Goal: Navigation & Orientation: Find specific page/section

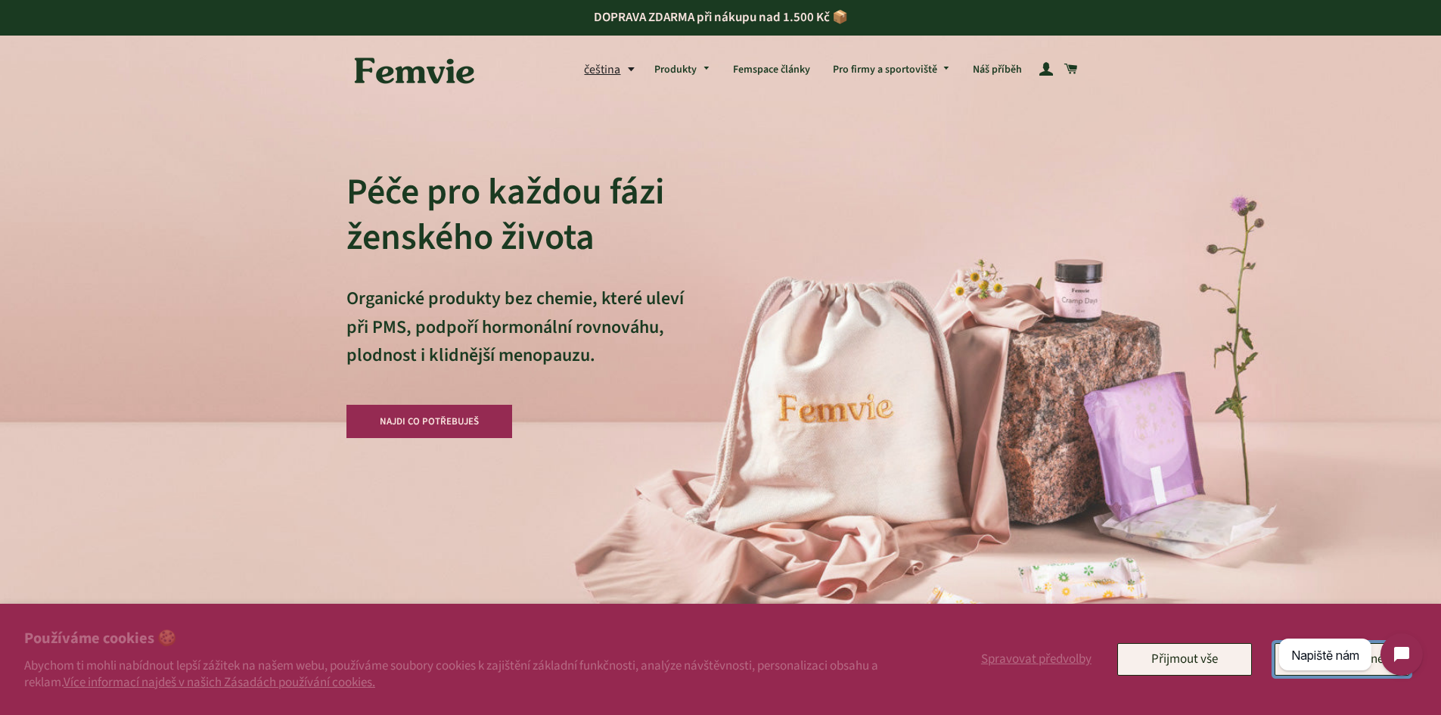
click at [1373, 670] on button "Pouze nezbytné" at bounding box center [1341, 659] width 135 height 32
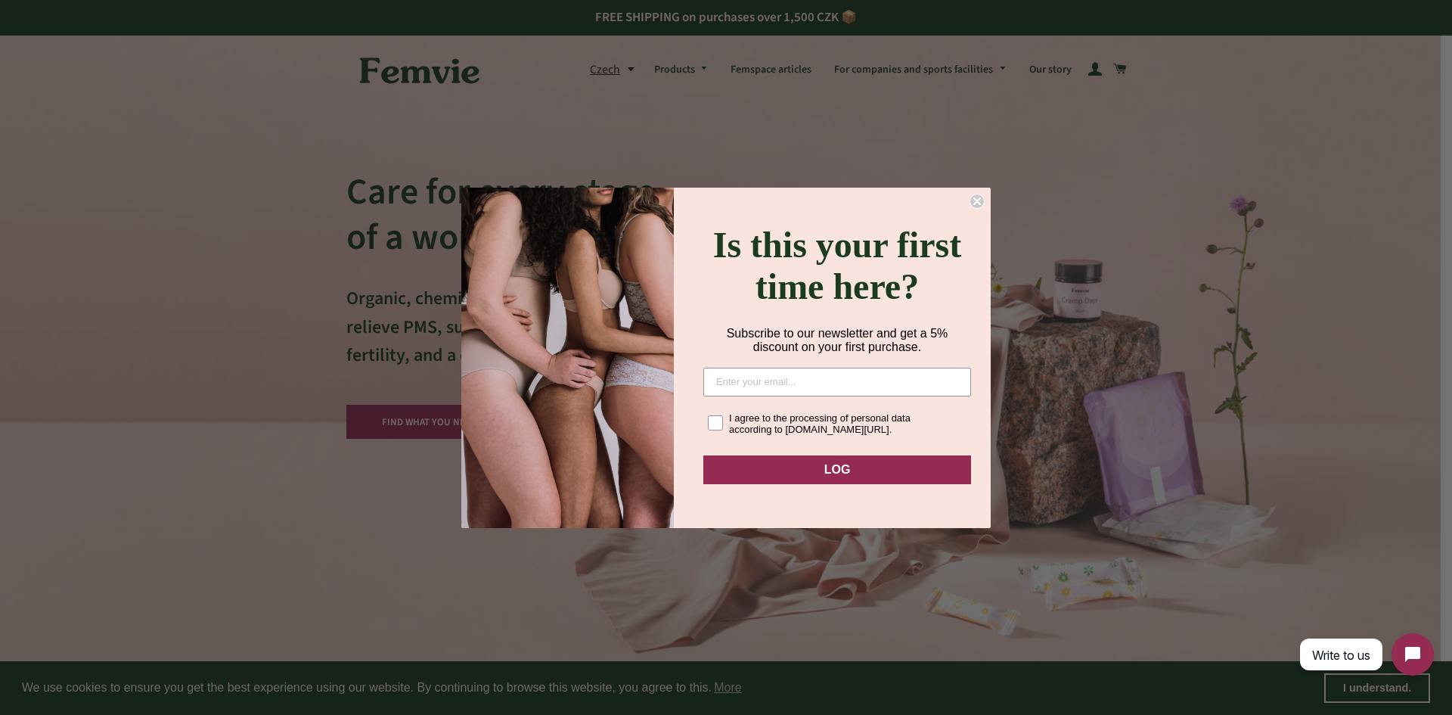
click at [979, 198] on icon "Close dialog" at bounding box center [977, 201] width 6 height 6
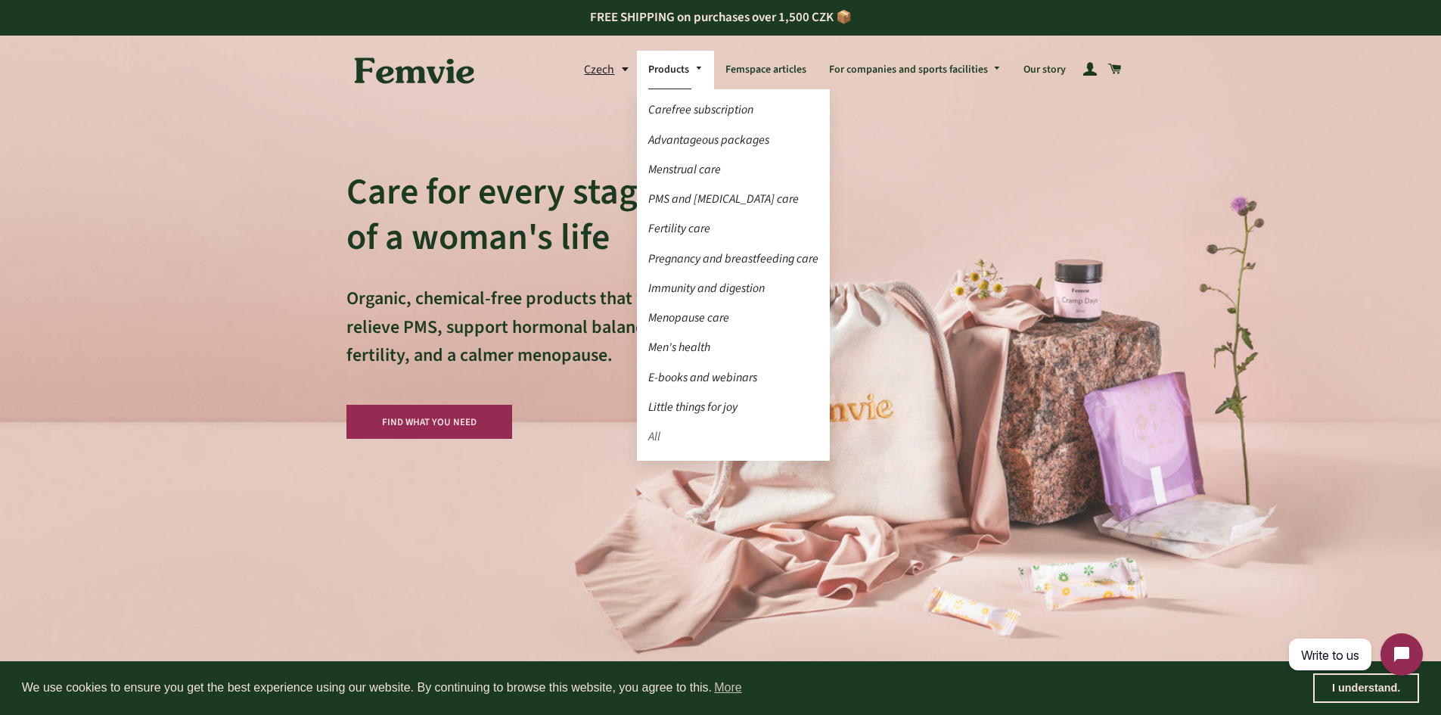
click at [660, 434] on font "All" at bounding box center [654, 436] width 12 height 17
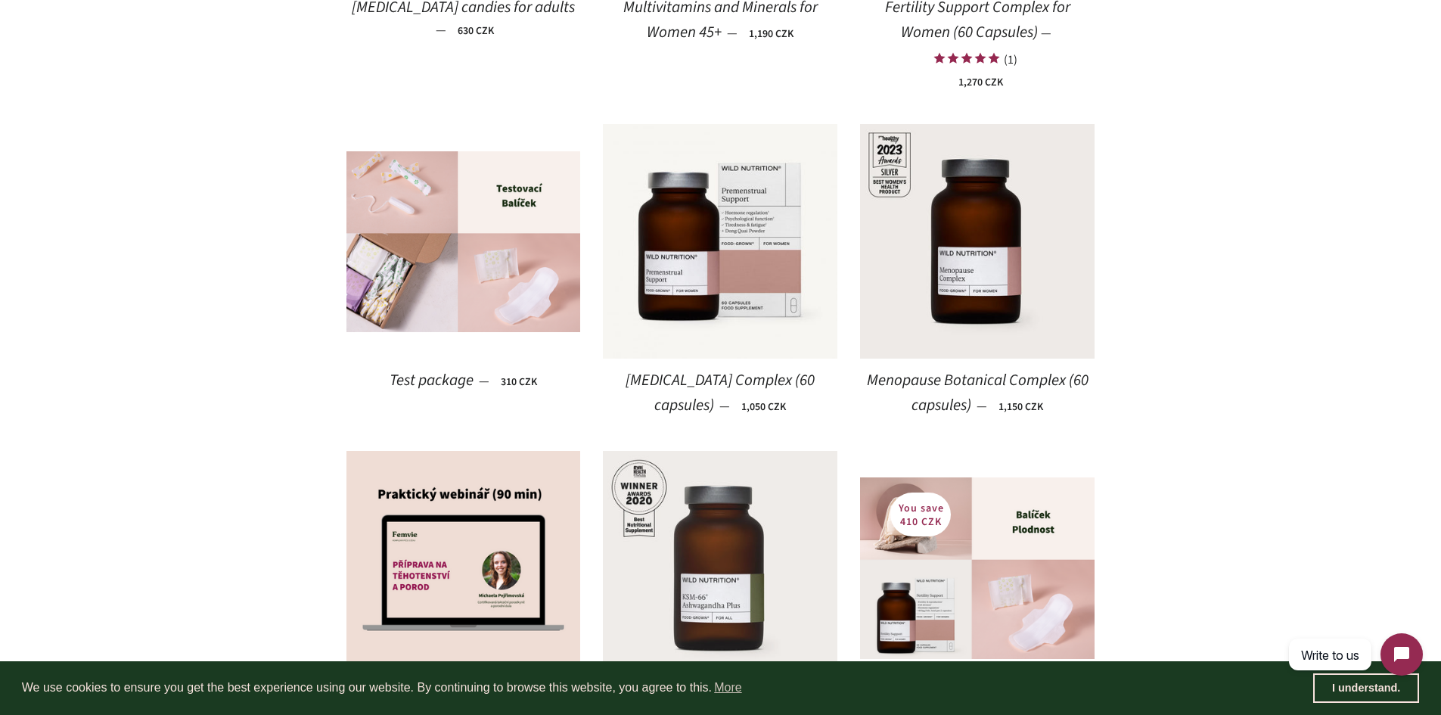
scroll to position [1664, 0]
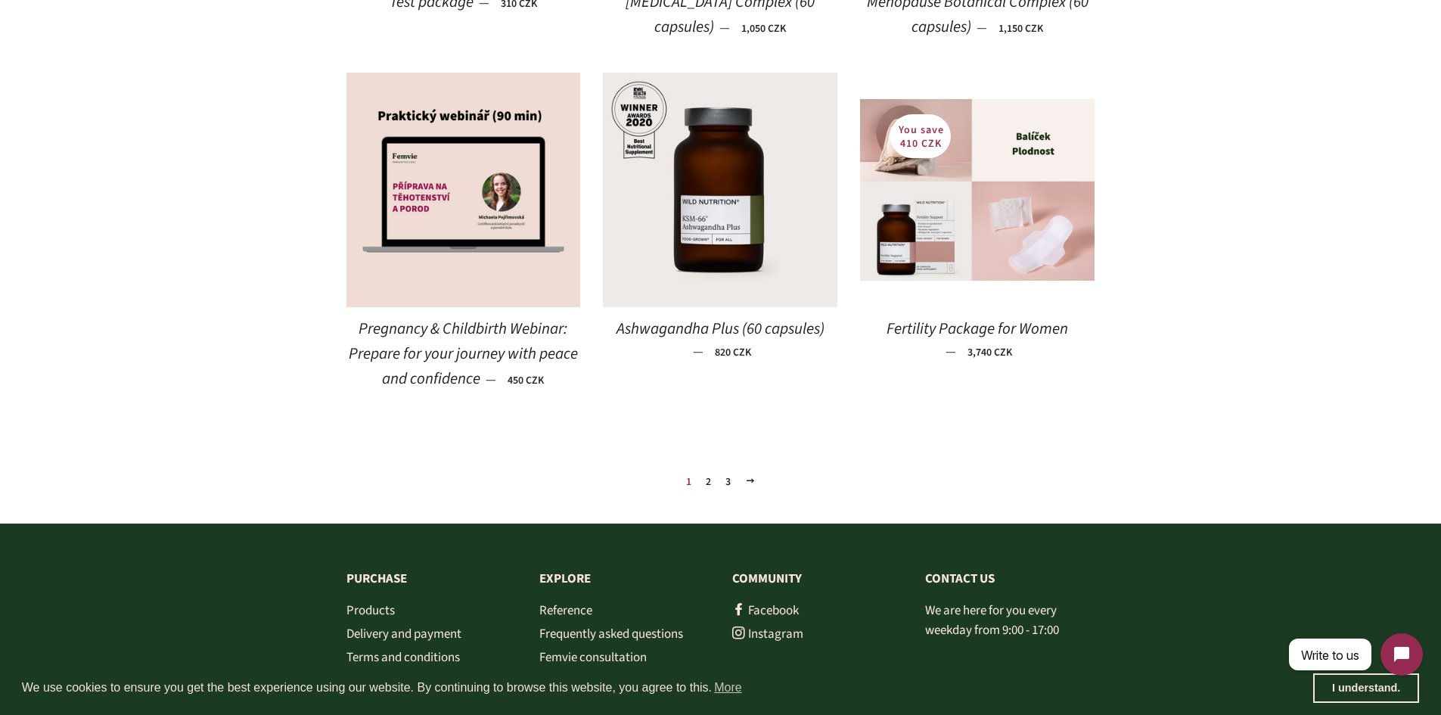
click at [708, 476] on font "2" at bounding box center [708, 481] width 5 height 15
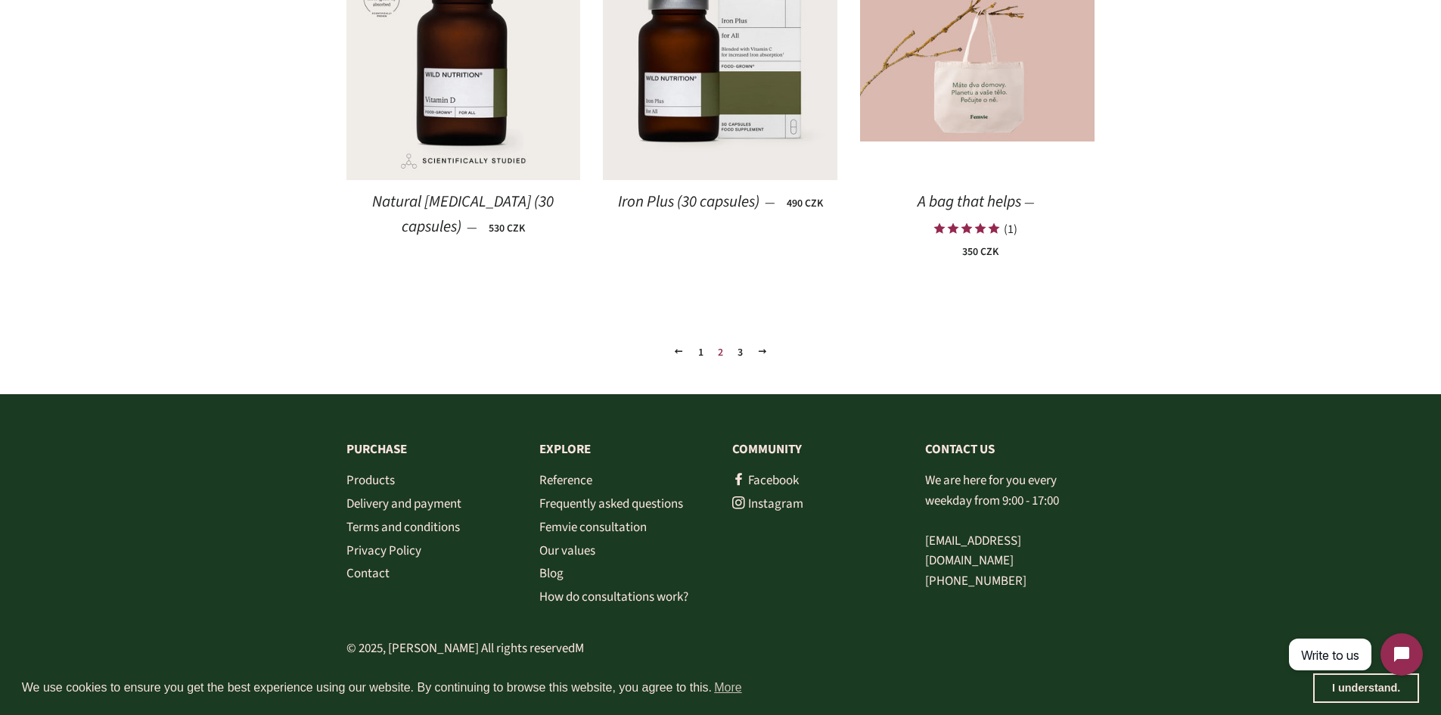
scroll to position [1812, 0]
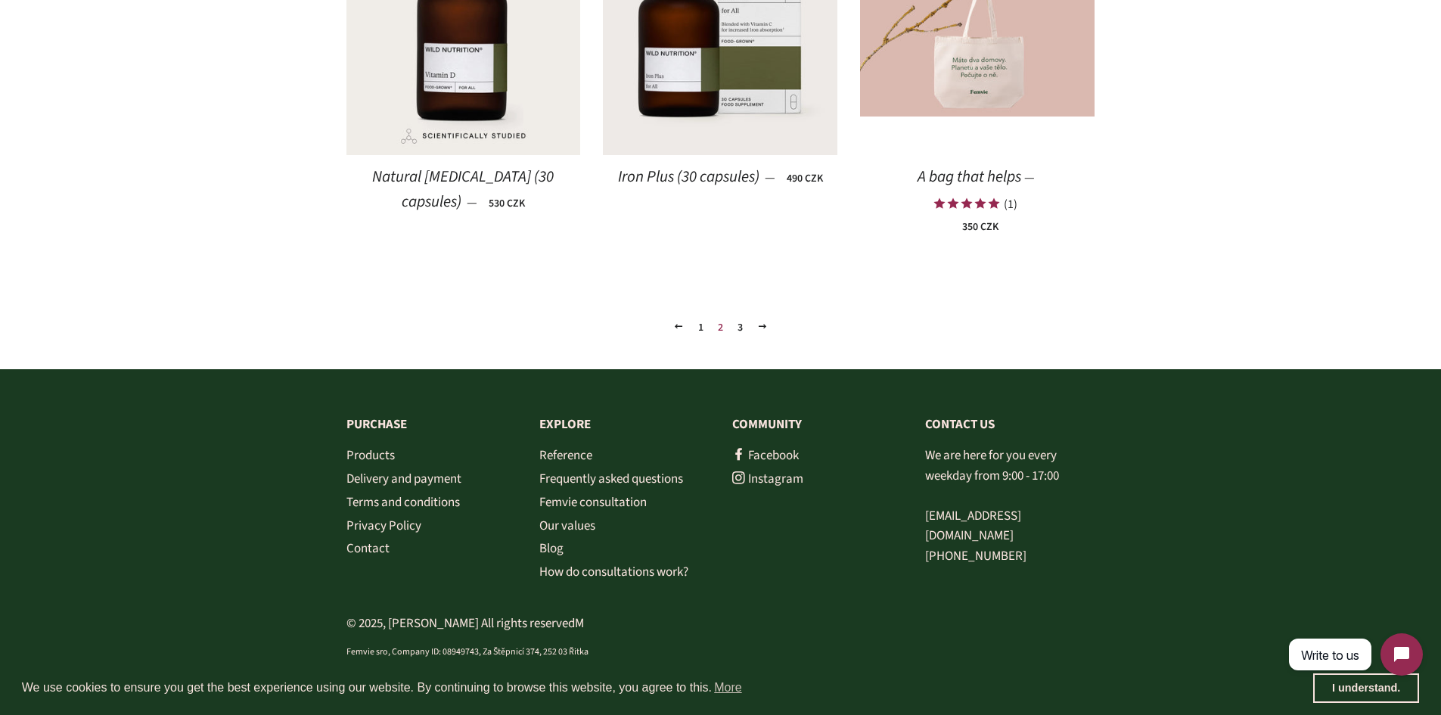
click at [736, 334] on link "3" at bounding box center [739, 327] width 17 height 23
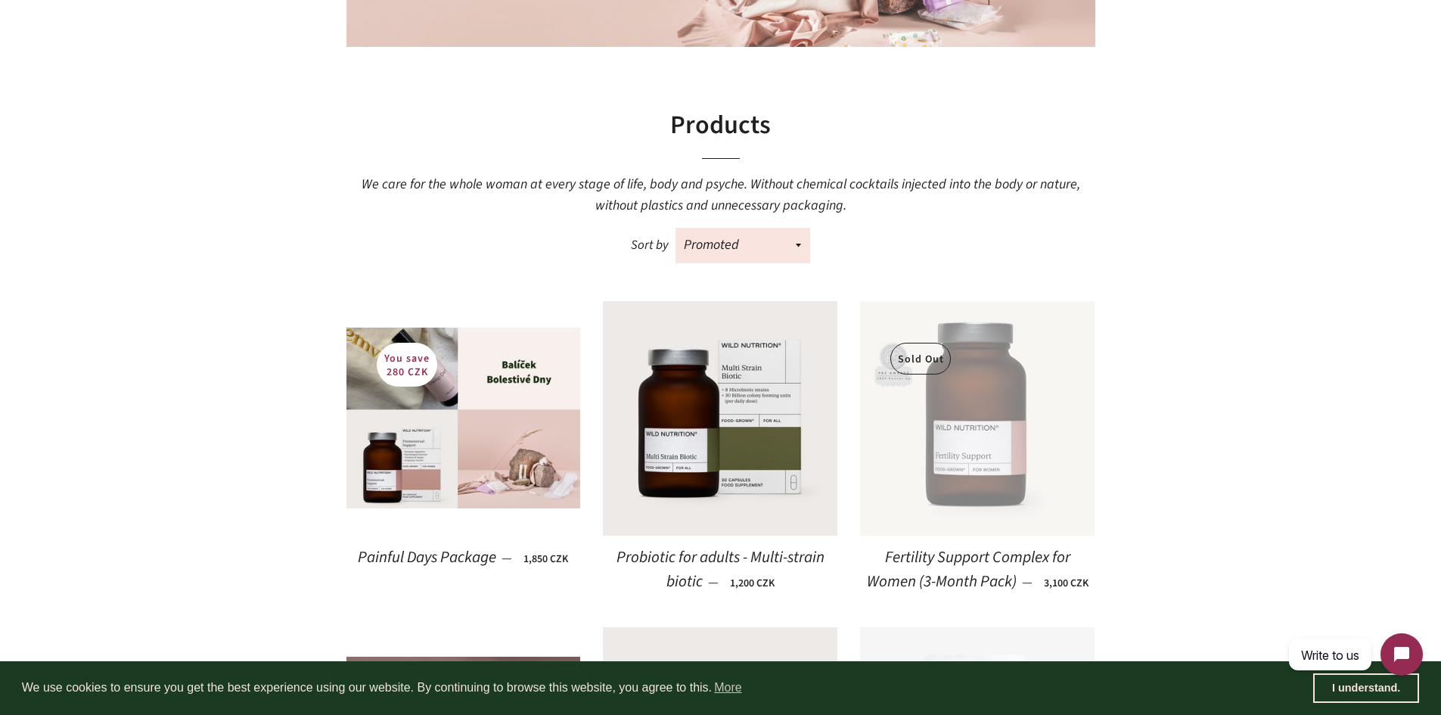
scroll to position [227, 0]
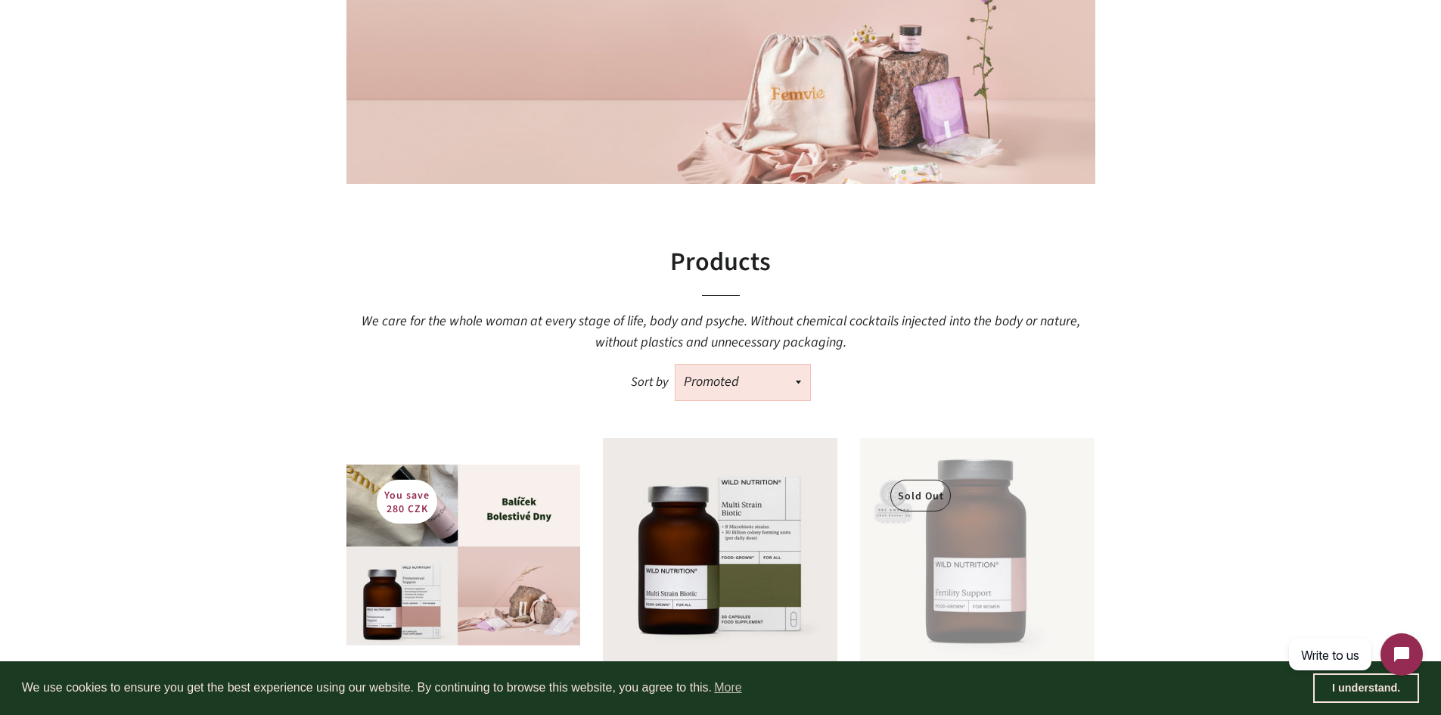
click at [721, 366] on select "Promoted Bestsellers Alphabetically, A–Z Alphabetically, Z–A Price ascending Pr…" at bounding box center [742, 382] width 135 height 35
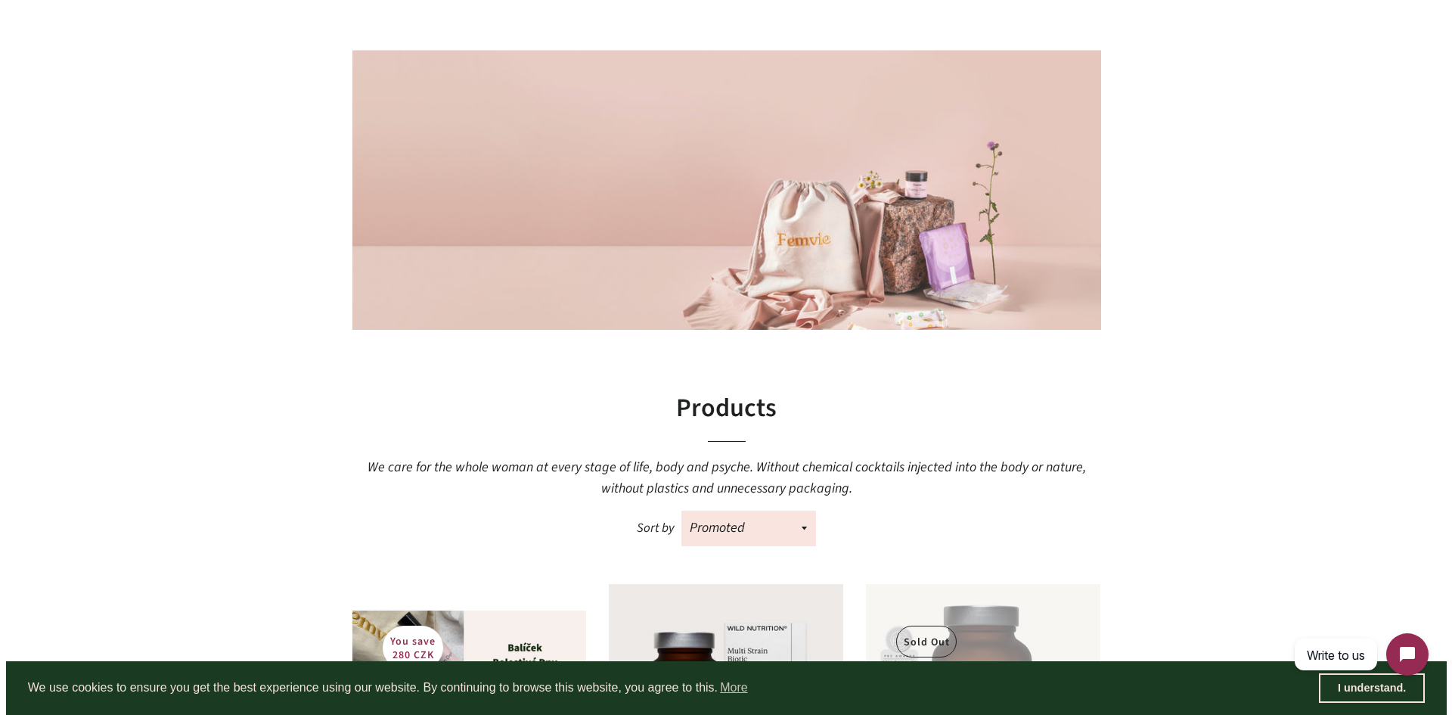
scroll to position [0, 0]
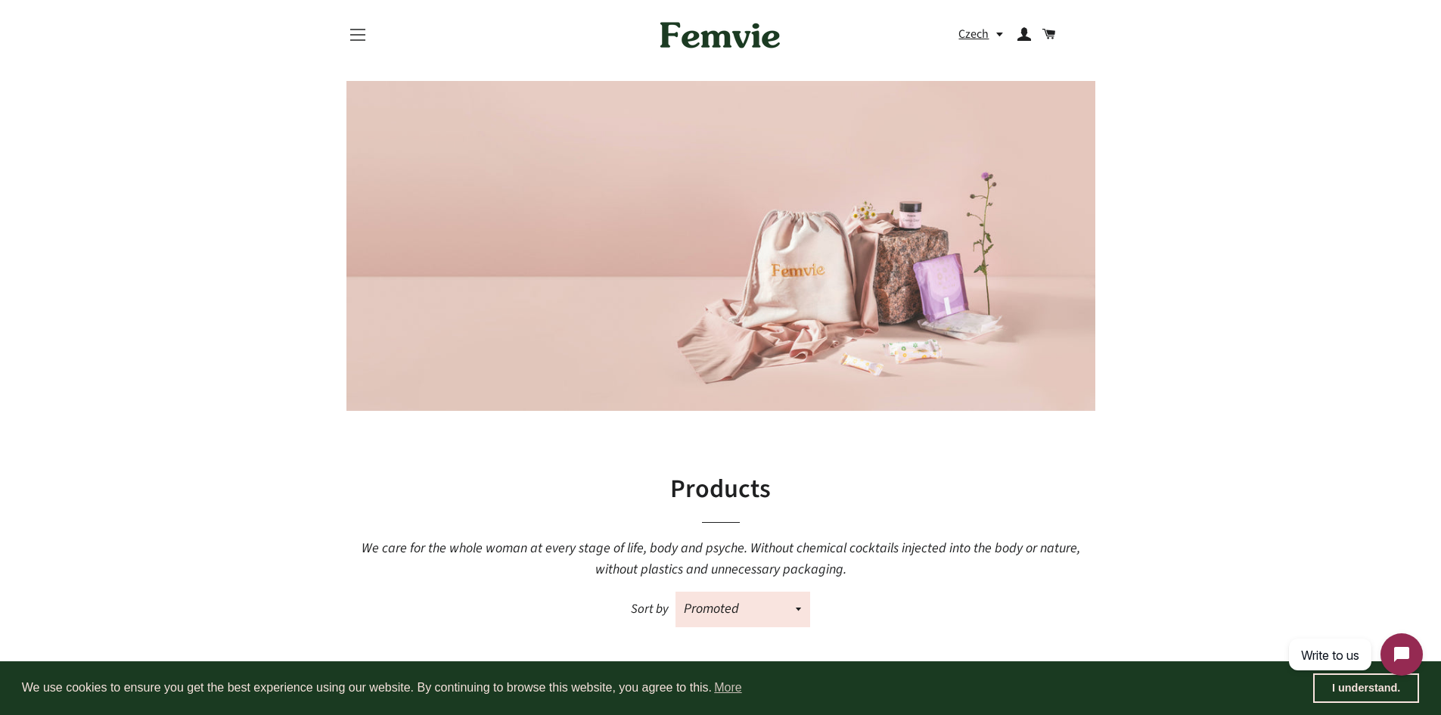
click at [362, 39] on span "button" at bounding box center [357, 40] width 15 height 2
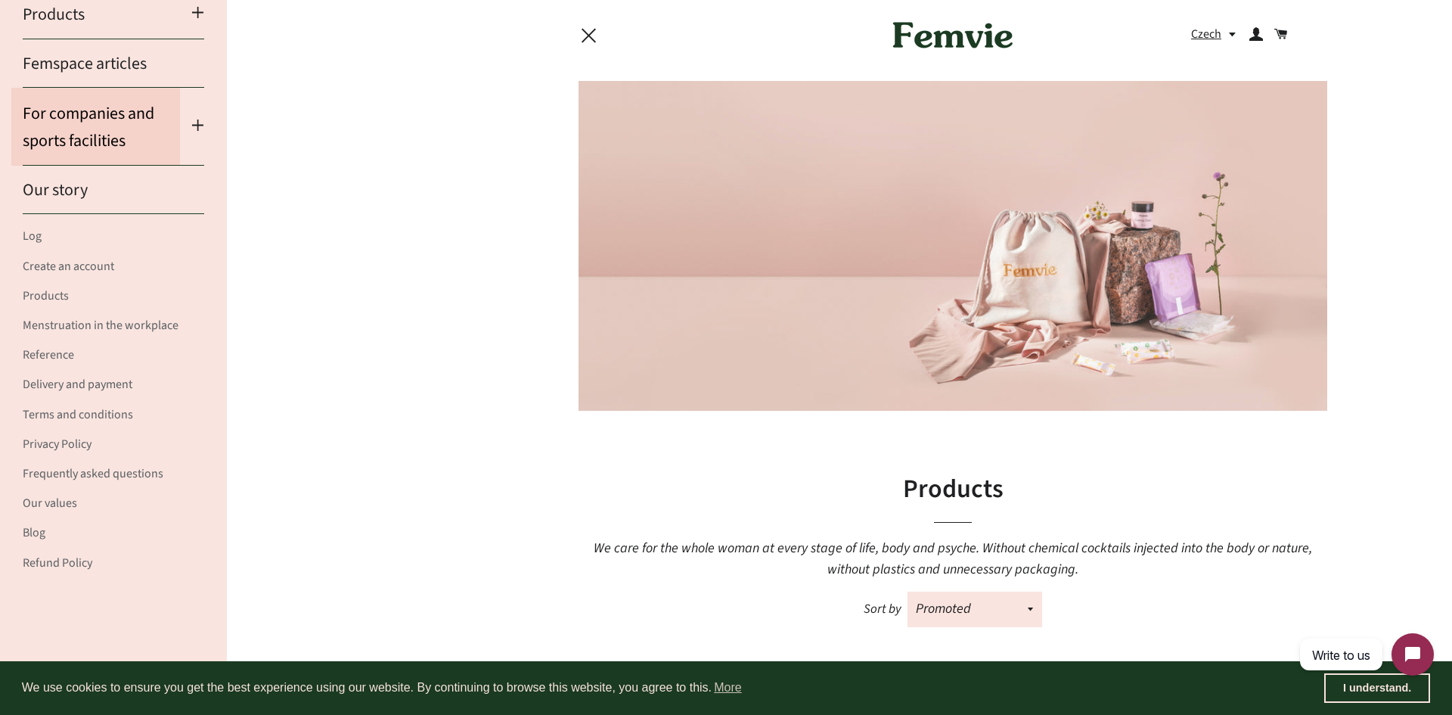
click at [167, 127] on link "For companies and sports facilities" at bounding box center [95, 127] width 169 height 78
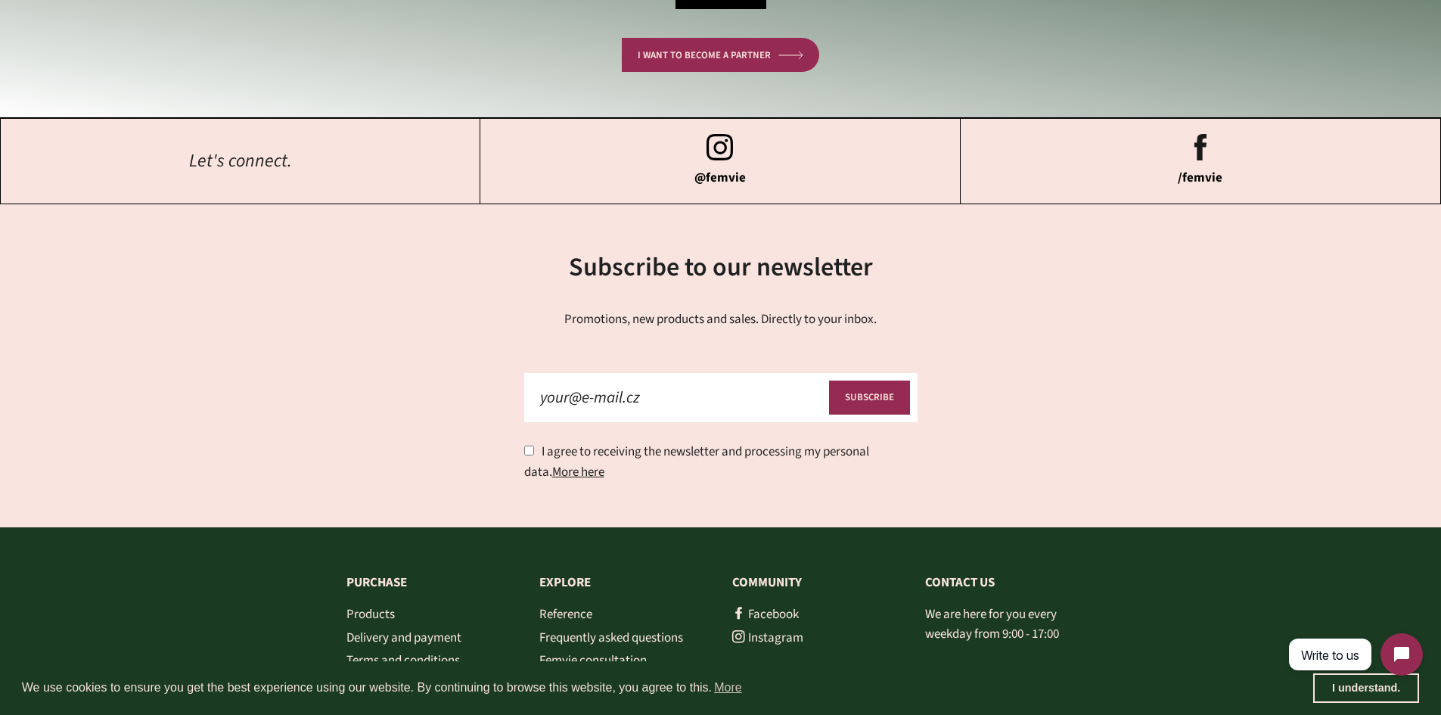
scroll to position [6393, 0]
